Goal: Complete application form

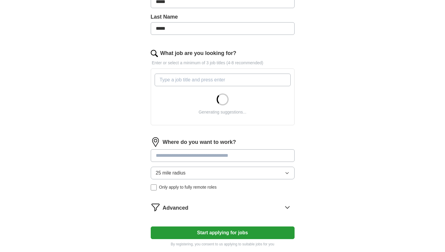
scroll to position [152, 0]
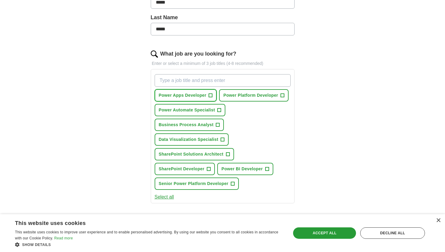
click at [180, 94] on span "Power Apps Developer" at bounding box center [183, 95] width 48 height 6
click at [251, 94] on span "Power Platform Developer" at bounding box center [250, 95] width 55 height 6
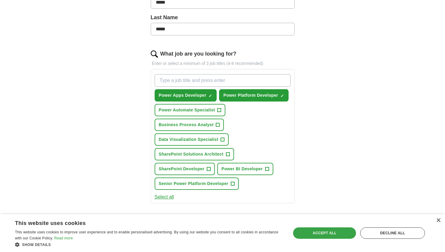
click at [342, 235] on div "Accept all" at bounding box center [324, 232] width 63 height 11
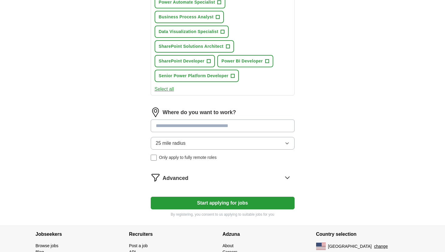
scroll to position [259, 0]
click at [192, 127] on input at bounding box center [223, 126] width 144 height 13
type input "******"
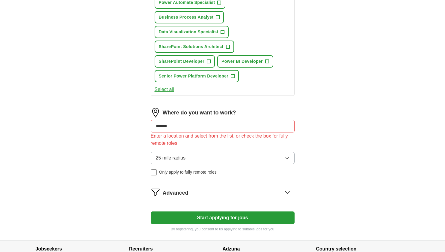
click at [153, 157] on div "25 mile radius Only apply to fully remote roles" at bounding box center [223, 163] width 144 height 24
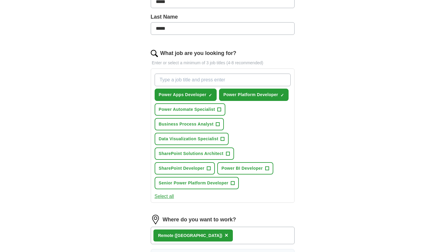
scroll to position [152, 0]
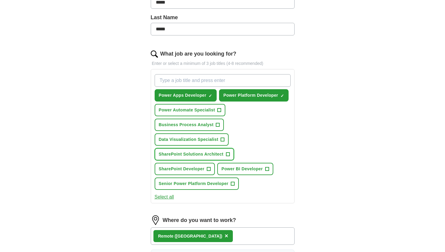
click at [200, 152] on span "SharePoint Solutions Architect" at bounding box center [191, 154] width 65 height 6
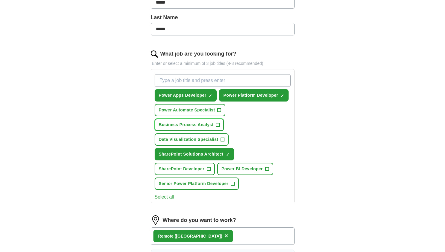
click at [179, 124] on span "Business Process Analyst" at bounding box center [186, 124] width 55 height 6
click at [180, 111] on span "Power Automate Specialist" at bounding box center [187, 110] width 56 height 6
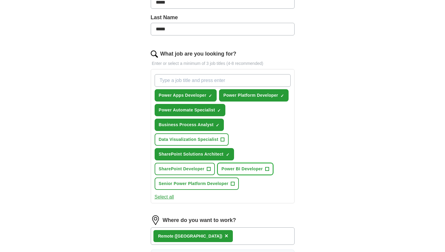
click at [245, 172] on button "Power BI Developer +" at bounding box center [245, 168] width 56 height 12
click at [184, 171] on span "SharePoint Developer" at bounding box center [182, 168] width 46 height 6
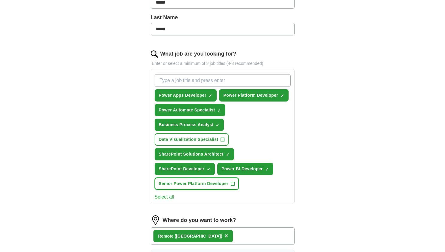
click at [184, 184] on span "Senior Power Platform Developer" at bounding box center [194, 183] width 70 height 6
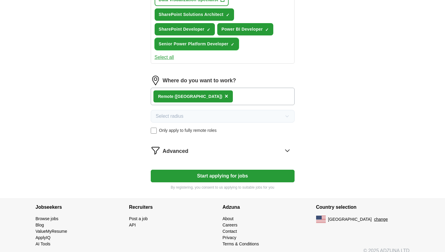
scroll to position [298, 0]
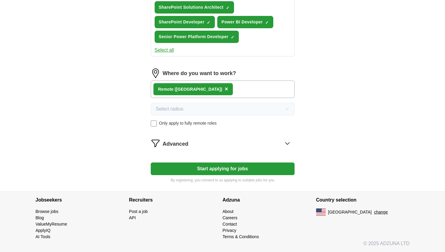
click at [211, 165] on button "Start applying for jobs" at bounding box center [223, 168] width 144 height 13
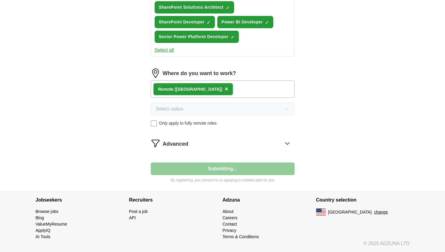
select select "**"
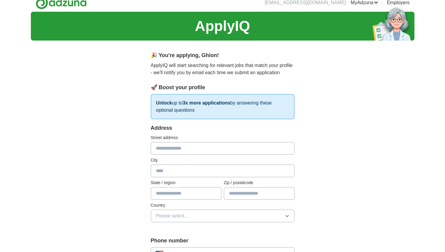
scroll to position [0, 0]
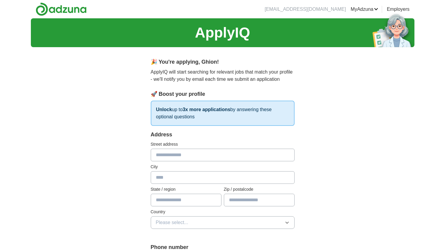
click at [182, 155] on input "text" at bounding box center [223, 154] width 144 height 13
type input "**********"
type input "********"
type input "*****"
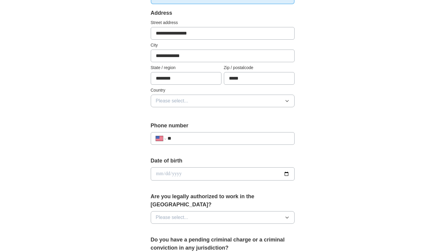
scroll to position [121, 0]
click at [179, 139] on input "**" at bounding box center [229, 138] width 122 height 7
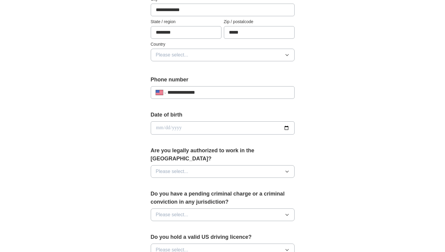
scroll to position [178, 0]
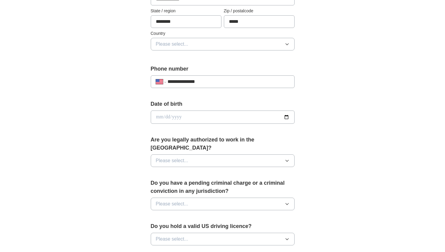
type input "**********"
click at [285, 118] on input "date" at bounding box center [223, 116] width 144 height 13
type input "**********"
click at [201, 156] on button "Please select..." at bounding box center [223, 160] width 144 height 13
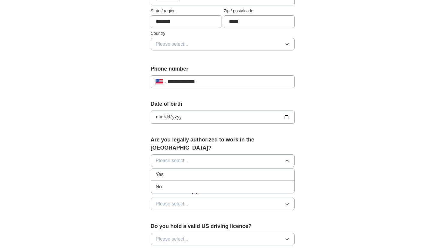
click at [171, 171] on div "Yes" at bounding box center [223, 174] width 134 height 7
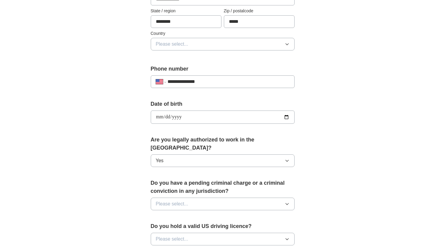
click at [171, 200] on span "Please select..." at bounding box center [172, 203] width 33 height 7
click at [162, 224] on li "No" at bounding box center [222, 230] width 143 height 12
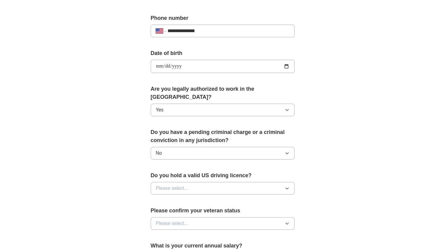
scroll to position [248, 0]
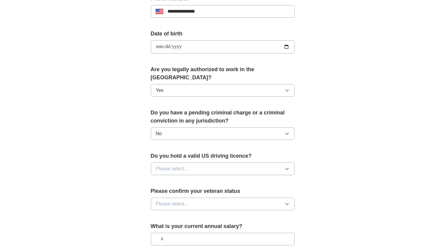
click at [200, 163] on button "Please select..." at bounding box center [223, 168] width 144 height 13
click at [158, 179] on span "Yes" at bounding box center [160, 182] width 8 height 7
click at [173, 200] on span "Please select..." at bounding box center [172, 203] width 33 height 7
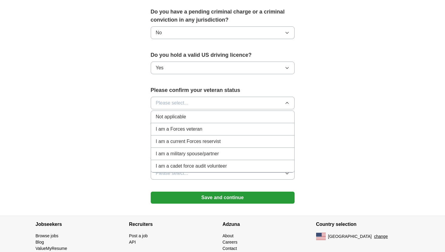
scroll to position [349, 0]
click at [173, 113] on span "Not applicable" at bounding box center [171, 116] width 30 height 7
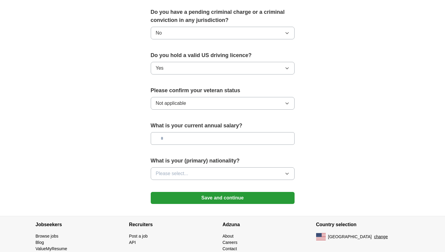
click at [179, 132] on input "text" at bounding box center [223, 138] width 144 height 13
type input "********"
click at [175, 170] on span "Please select..." at bounding box center [172, 173] width 33 height 7
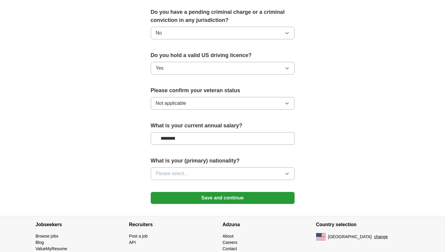
click at [232, 167] on button "Please select..." at bounding box center [223, 173] width 144 height 13
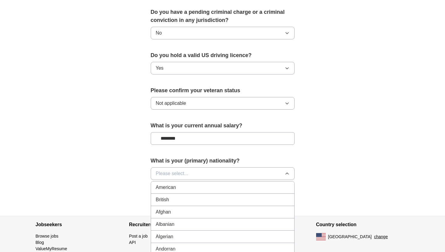
click at [222, 167] on button "Please select..." at bounding box center [223, 173] width 144 height 13
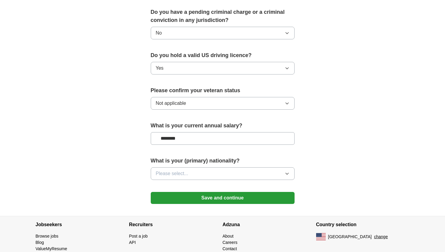
click at [204, 168] on button "Please select..." at bounding box center [223, 173] width 144 height 13
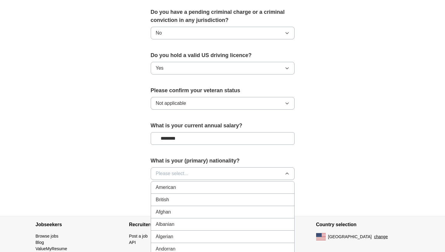
click at [172, 183] on span "American" at bounding box center [166, 186] width 20 height 7
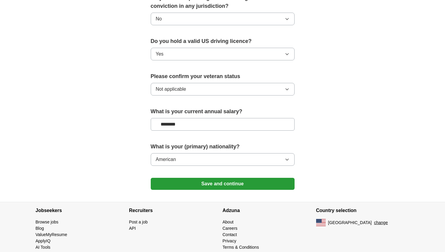
scroll to position [362, 0]
click at [228, 178] on button "Save and continue" at bounding box center [223, 184] width 144 height 12
